Goal: Task Accomplishment & Management: Use online tool/utility

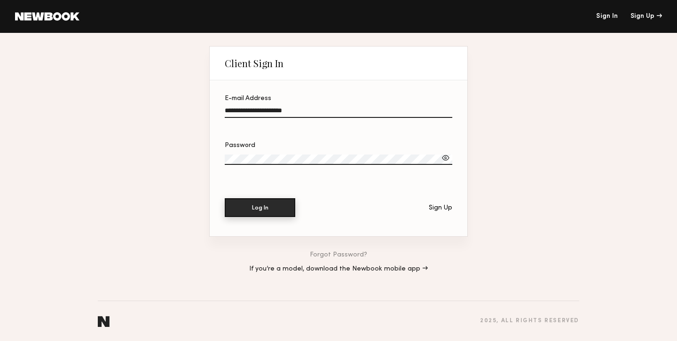
click at [269, 210] on button "Log In" at bounding box center [260, 207] width 70 height 19
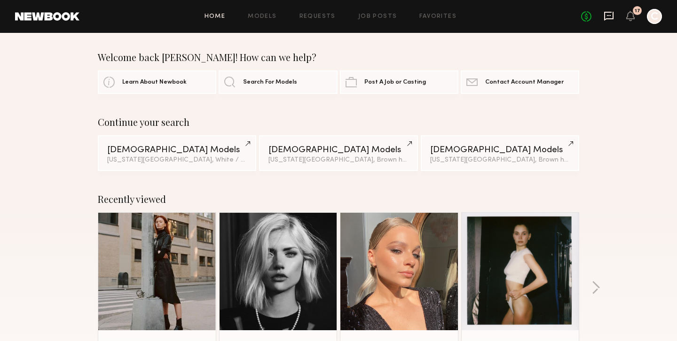
click at [611, 16] on icon at bounding box center [608, 16] width 10 height 10
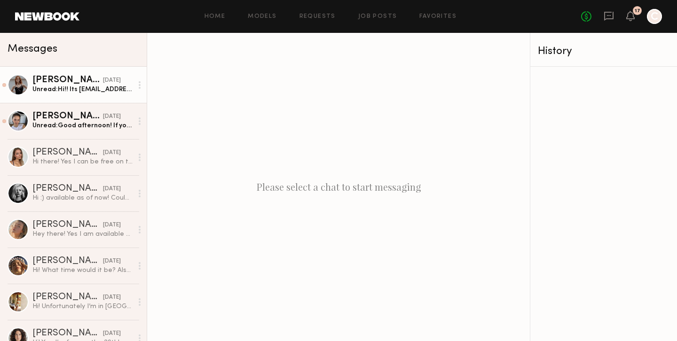
click at [98, 85] on div "Unread: Hi!! Its 8sashamart@gmail.com" at bounding box center [82, 89] width 100 height 9
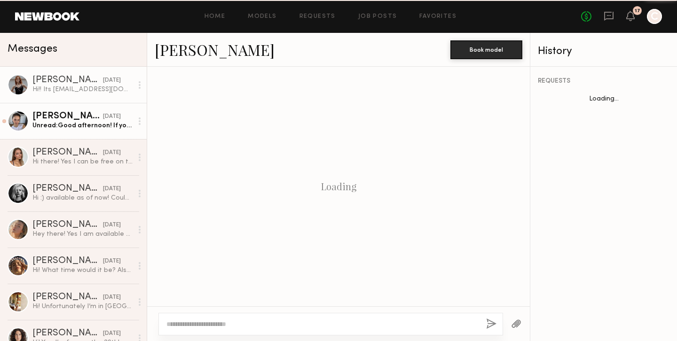
scroll to position [790, 0]
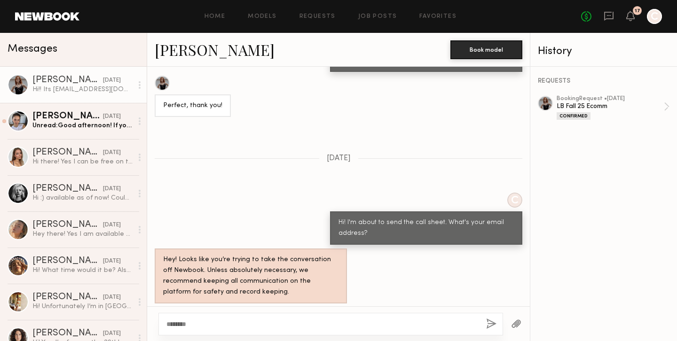
type textarea "********"
click at [493, 321] on button "button" at bounding box center [491, 325] width 10 height 12
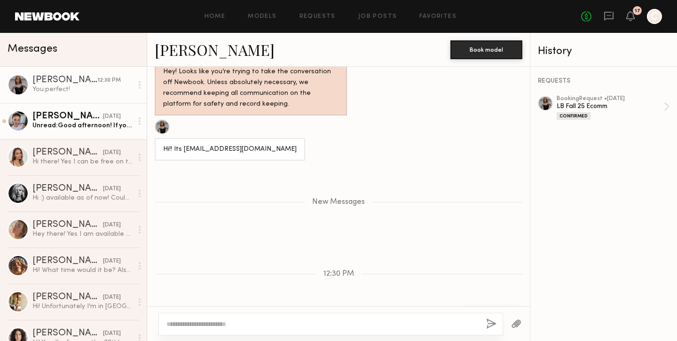
click at [103, 120] on div "yesterday" at bounding box center [112, 116] width 18 height 9
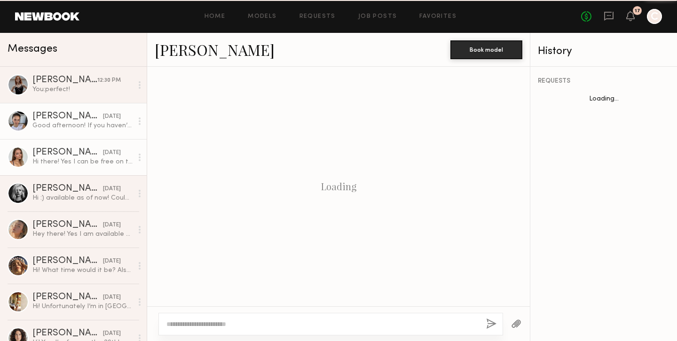
scroll to position [551, 0]
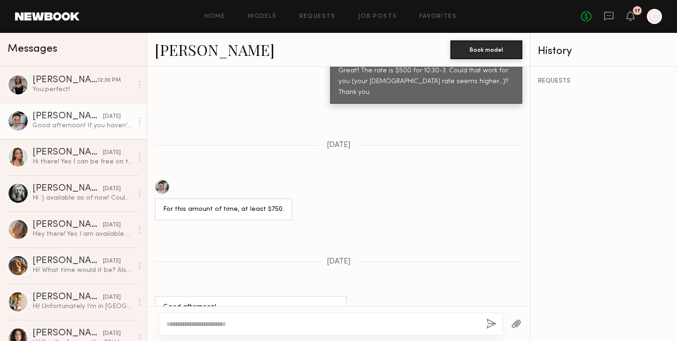
click at [219, 326] on textarea at bounding box center [322, 324] width 312 height 9
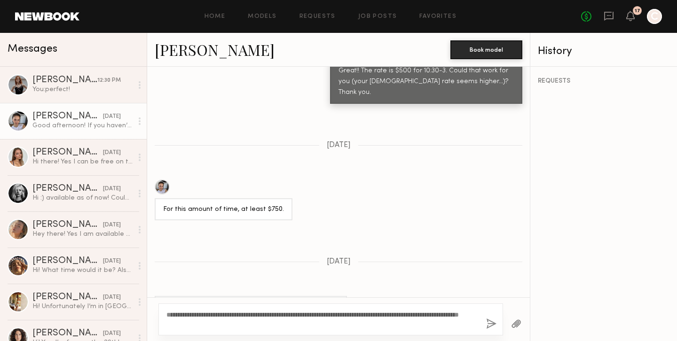
type textarea "**********"
click at [491, 322] on button "button" at bounding box center [491, 325] width 10 height 12
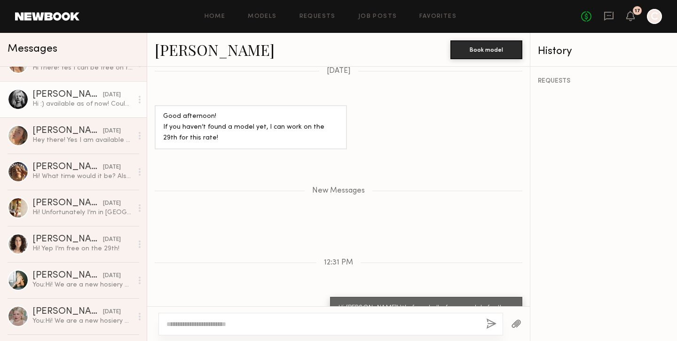
scroll to position [97, 0]
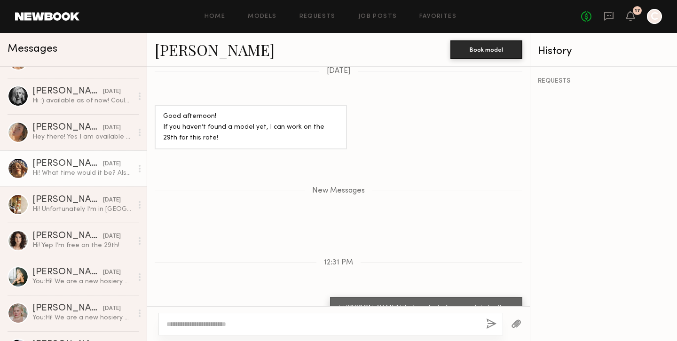
click at [81, 165] on div "Elizabeth W." at bounding box center [67, 163] width 70 height 9
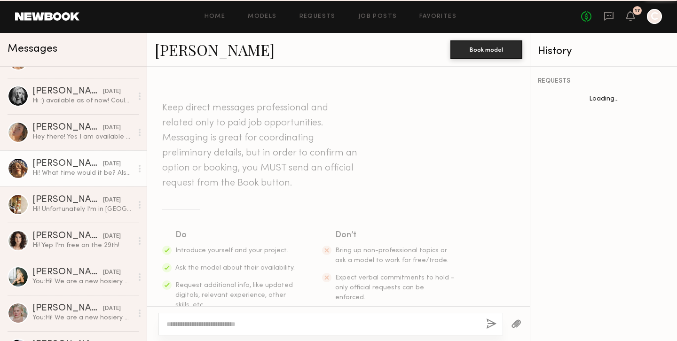
scroll to position [725, 0]
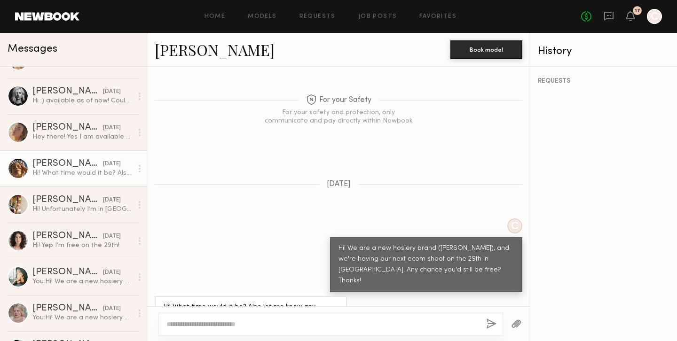
click at [224, 51] on link "Elizabeth W." at bounding box center [215, 49] width 120 height 20
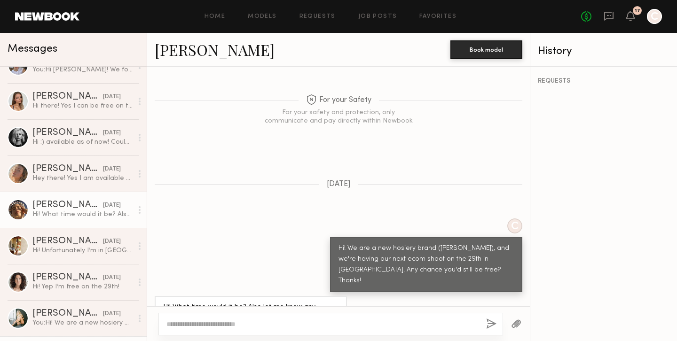
scroll to position [0, 0]
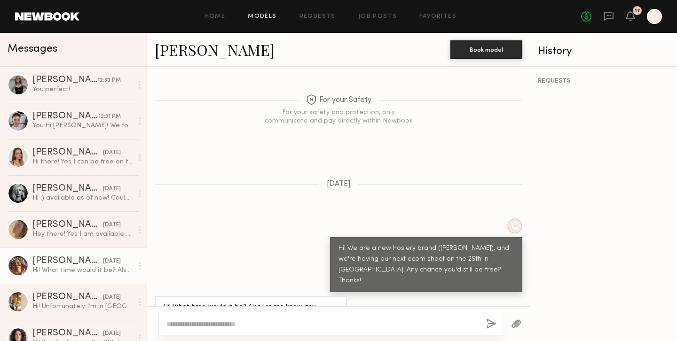
click at [260, 16] on link "Models" at bounding box center [262, 17] width 29 height 6
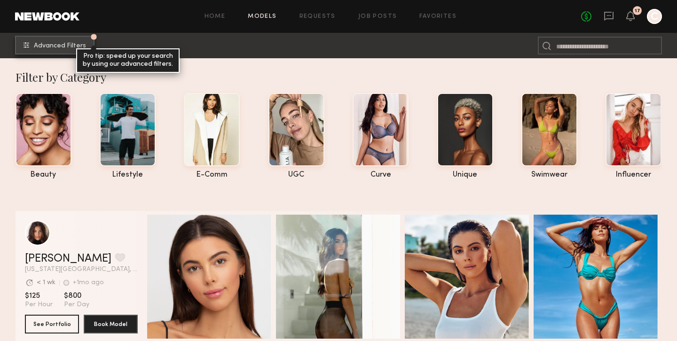
click at [68, 49] on button "Advanced Filters Pro tip: speed up your search by using our advanced filters." at bounding box center [54, 45] width 79 height 19
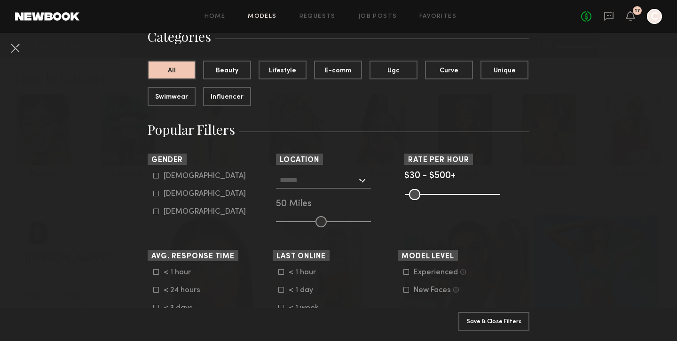
scroll to position [81, 0]
click at [361, 180] on div at bounding box center [323, 180] width 95 height 17
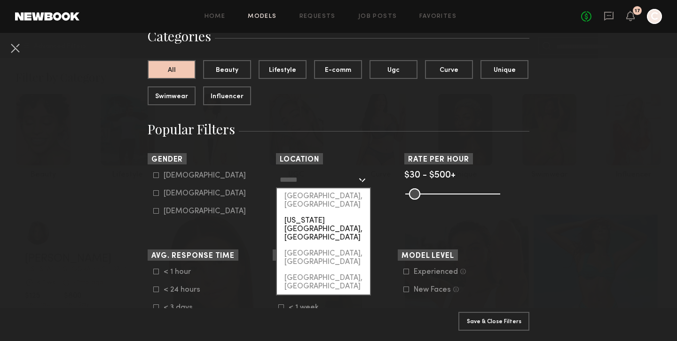
click at [341, 214] on div "New York City, NY" at bounding box center [323, 229] width 93 height 33
type input "**********"
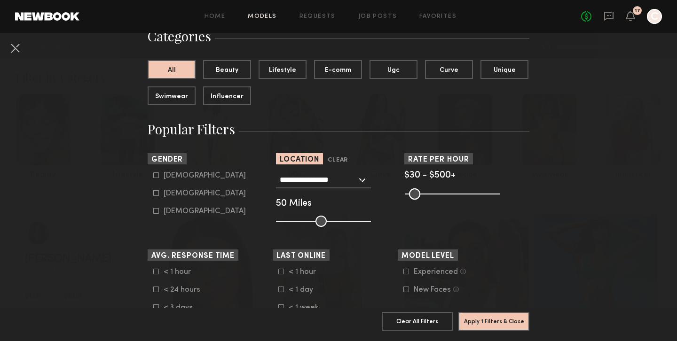
click at [176, 194] on div "Female" at bounding box center [205, 194] width 82 height 6
type input "**"
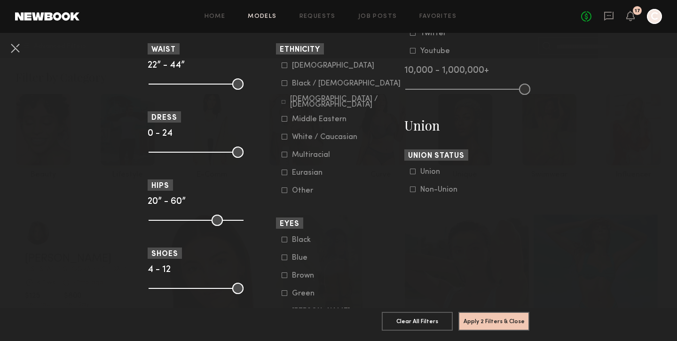
scroll to position [513, 0]
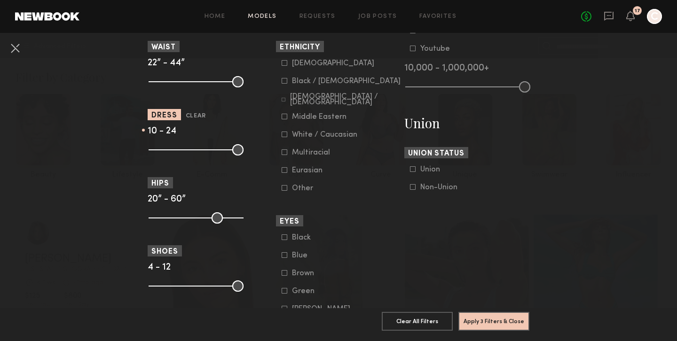
drag, startPoint x: 154, startPoint y: 149, endPoint x: 188, endPoint y: 147, distance: 34.0
type input "**"
click at [188, 147] on input "range" at bounding box center [196, 149] width 95 height 11
click at [494, 327] on button "Apply 3 Filters & Close" at bounding box center [493, 321] width 71 height 19
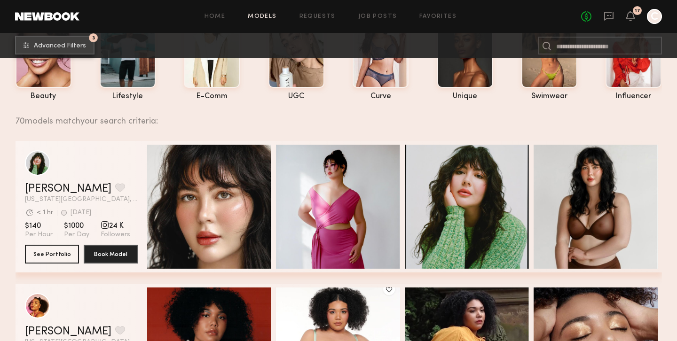
scroll to position [118, 0]
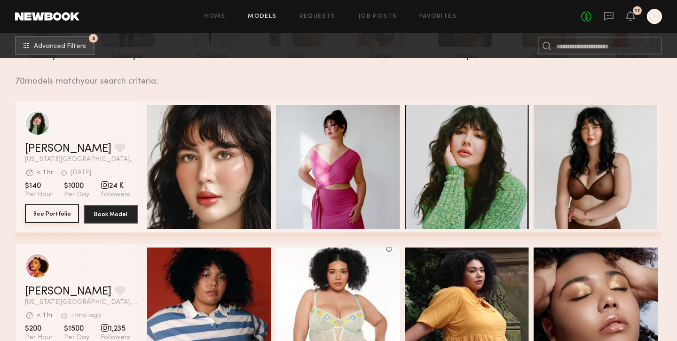
click at [71, 215] on button "See Portfolio" at bounding box center [52, 213] width 54 height 19
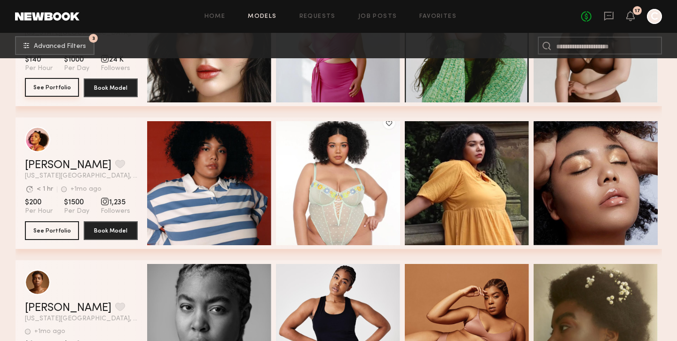
scroll to position [279, 0]
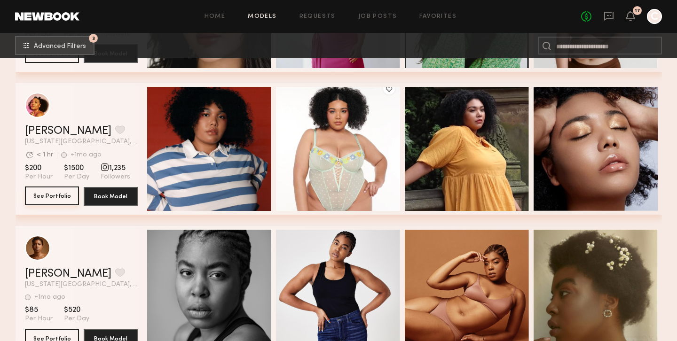
click at [63, 193] on button "See Portfolio" at bounding box center [52, 196] width 54 height 19
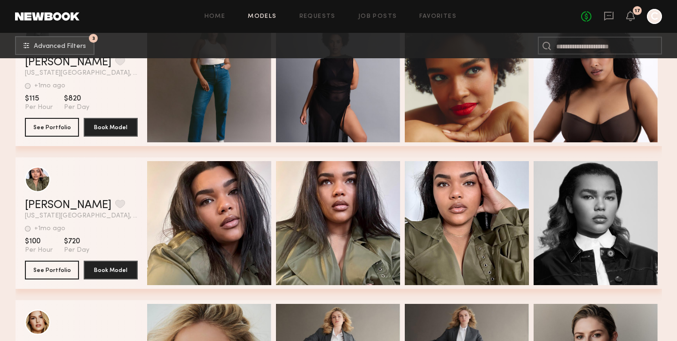
scroll to position [783, 0]
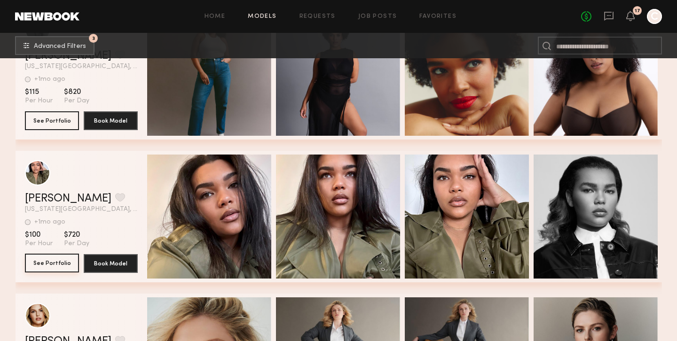
click at [36, 267] on button "See Portfolio" at bounding box center [52, 263] width 54 height 19
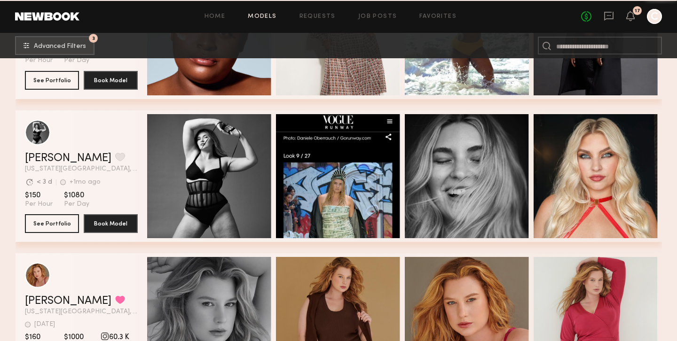
scroll to position [1257, 0]
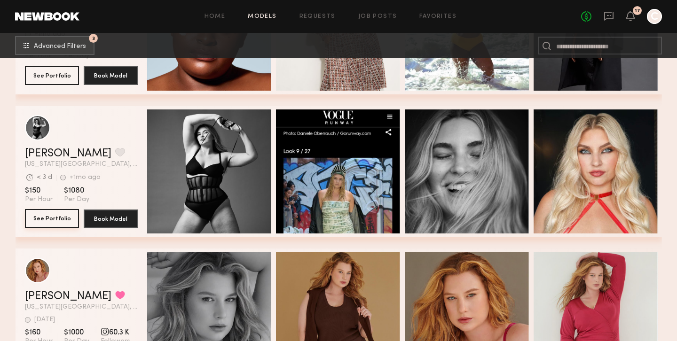
click at [51, 220] on button "See Portfolio" at bounding box center [52, 218] width 54 height 19
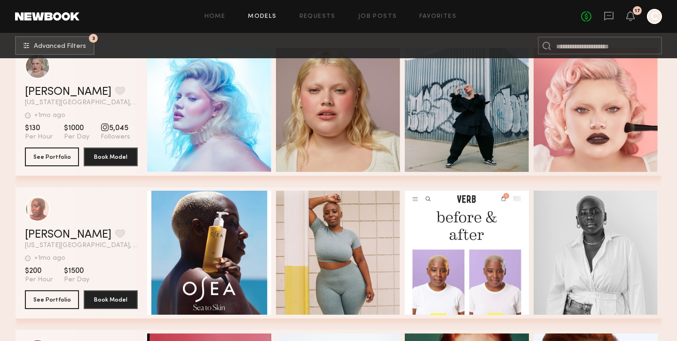
scroll to position [1757, 0]
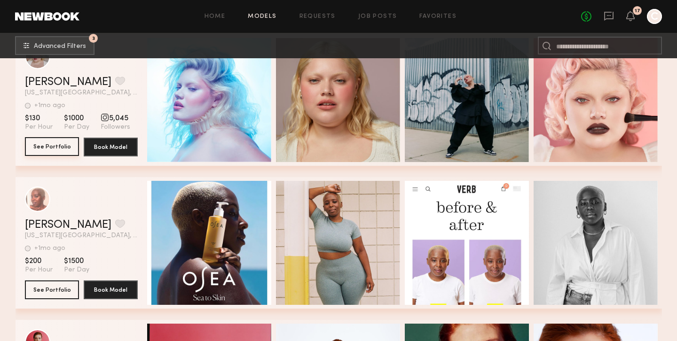
click at [41, 146] on button "See Portfolio" at bounding box center [52, 146] width 54 height 19
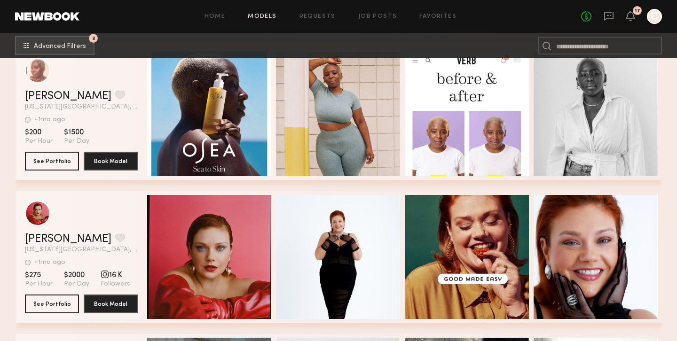
scroll to position [1886, 0]
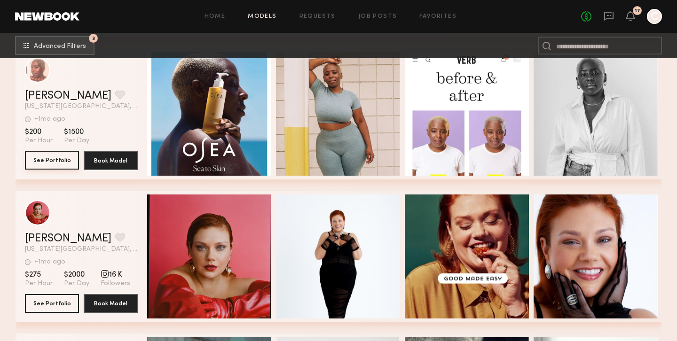
click at [70, 164] on button "See Portfolio" at bounding box center [52, 160] width 54 height 19
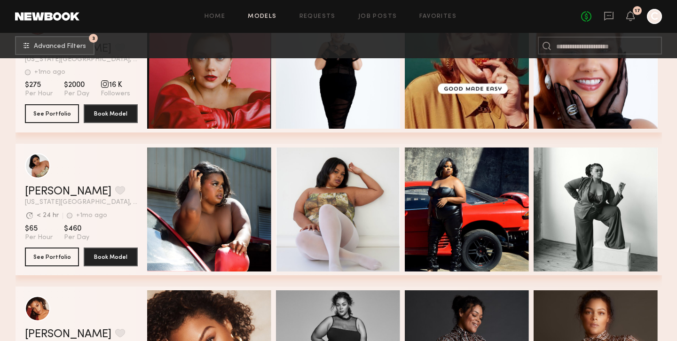
scroll to position [2090, 0]
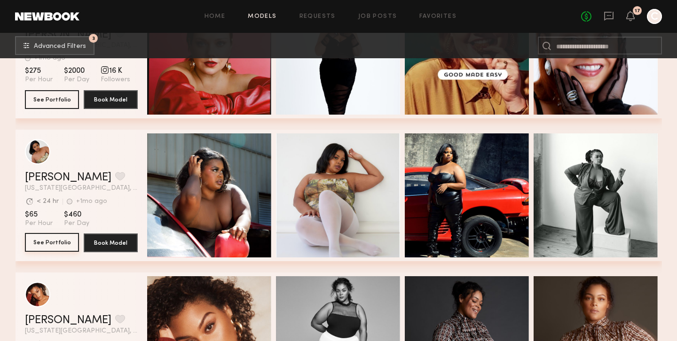
click at [58, 239] on button "See Portfolio" at bounding box center [52, 242] width 54 height 19
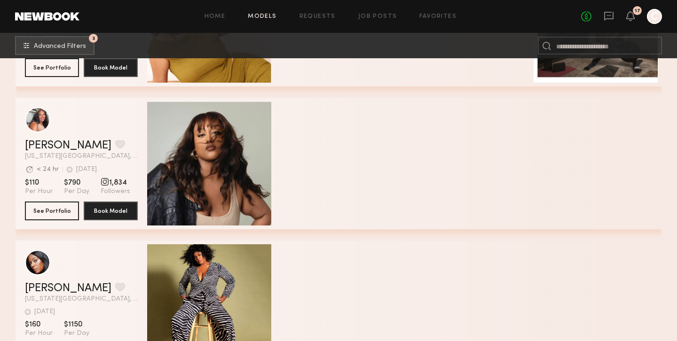
scroll to position [3724, 0]
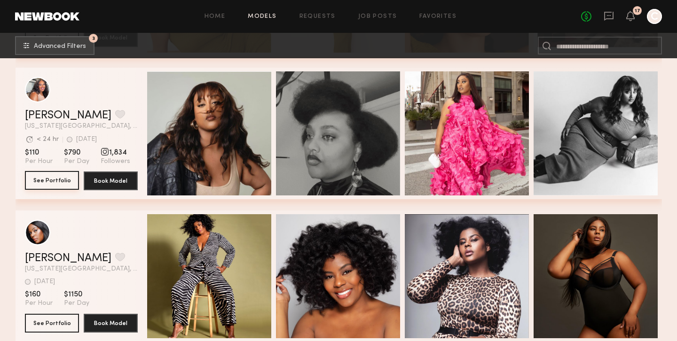
click at [35, 178] on button "See Portfolio" at bounding box center [52, 180] width 54 height 19
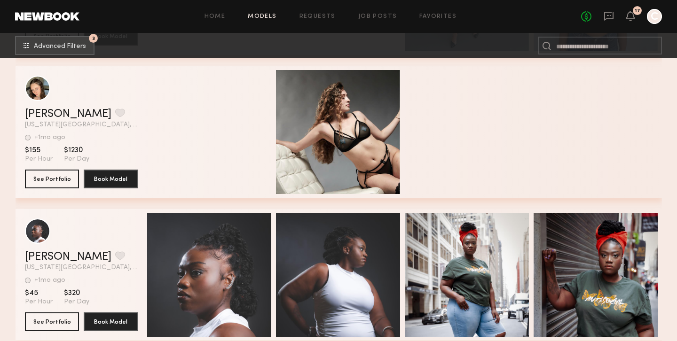
scroll to position [6012, 0]
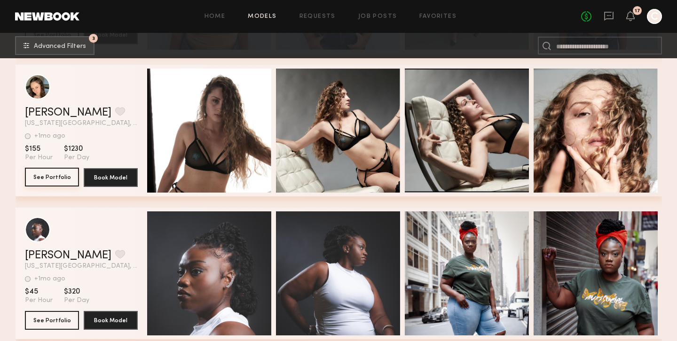
click at [48, 175] on button "See Portfolio" at bounding box center [52, 177] width 54 height 19
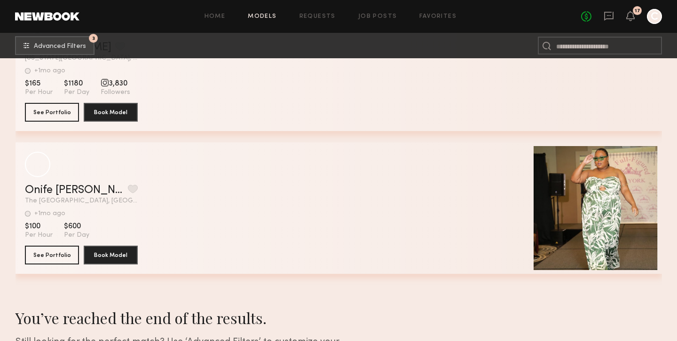
scroll to position [9938, 0]
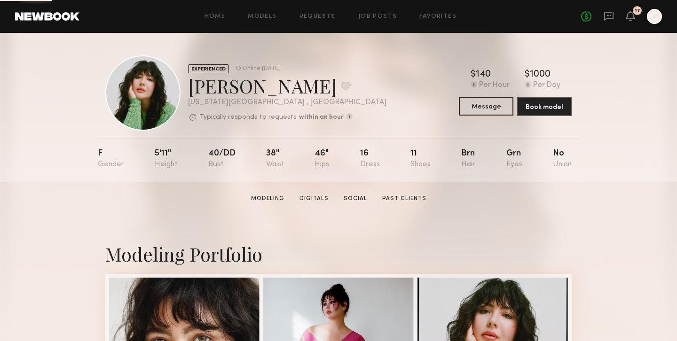
click at [488, 110] on button "Message" at bounding box center [486, 106] width 55 height 19
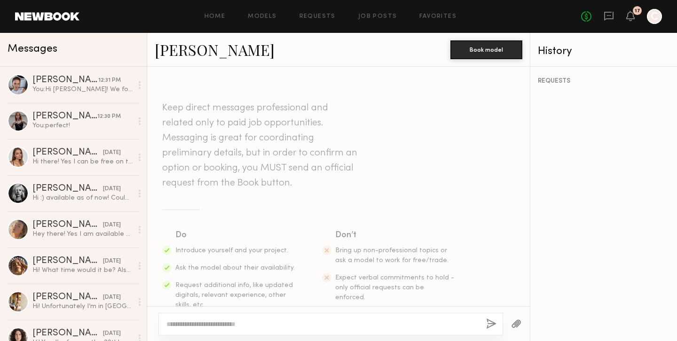
scroll to position [177, 0]
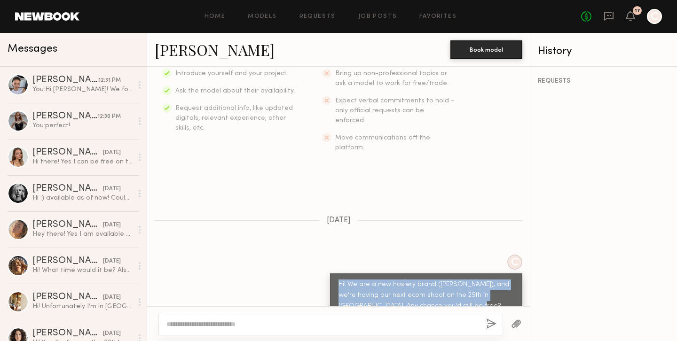
drag, startPoint x: 441, startPoint y: 287, endPoint x: 336, endPoint y: 264, distance: 107.7
click at [336, 274] on div "Hi! We are a new hosiery brand (Les Belles), and we're having our next ecom sho…" at bounding box center [426, 301] width 192 height 55
copy div "Hi! We are a new hosiery brand (Les Belles), and we're having our next ecom sho…"
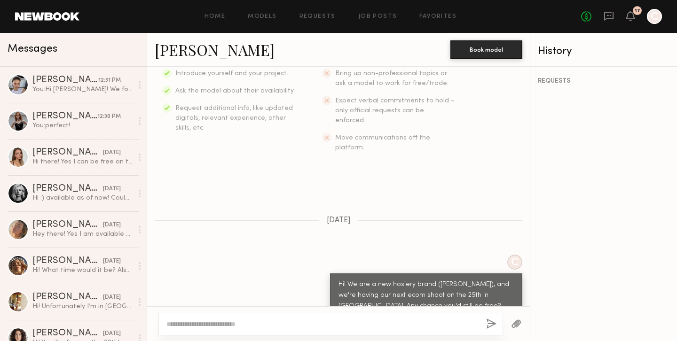
click at [227, 323] on textarea at bounding box center [322, 324] width 312 height 9
type textarea "**********"
click at [490, 325] on button "button" at bounding box center [491, 325] width 10 height 12
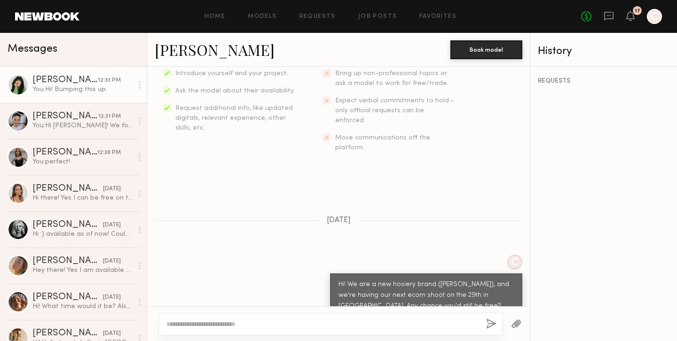
scroll to position [346, 0]
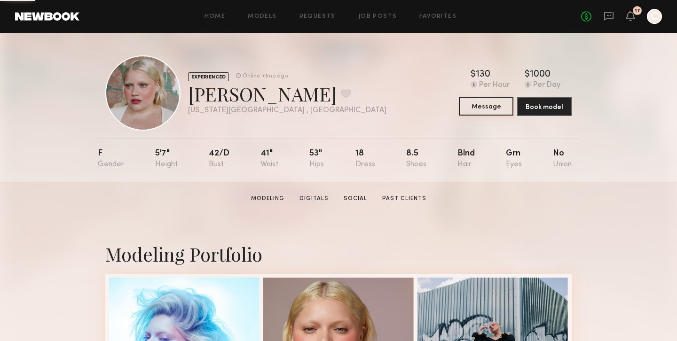
click at [494, 101] on button "Message" at bounding box center [486, 106] width 55 height 19
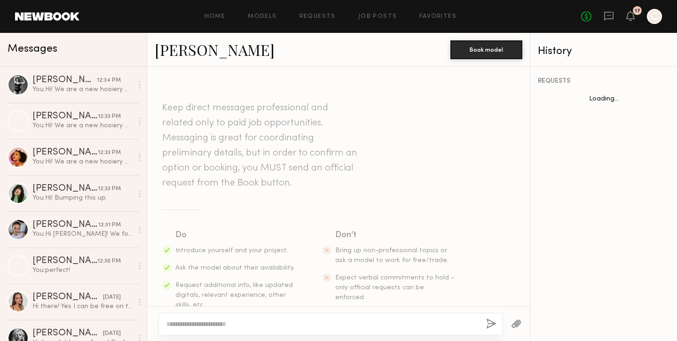
scroll to position [177, 0]
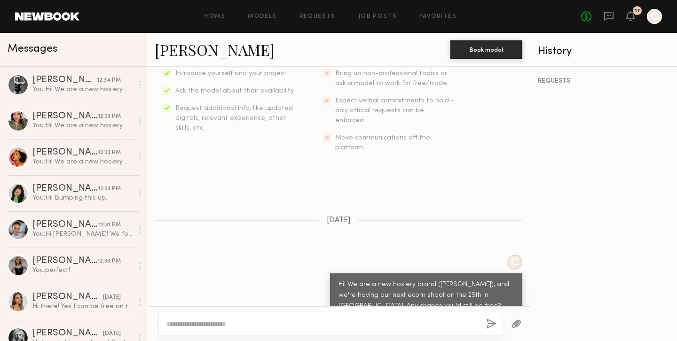
click at [259, 322] on textarea at bounding box center [322, 324] width 312 height 9
type textarea "**********"
click at [490, 326] on button "button" at bounding box center [491, 325] width 10 height 12
